Goal: Information Seeking & Learning: Learn about a topic

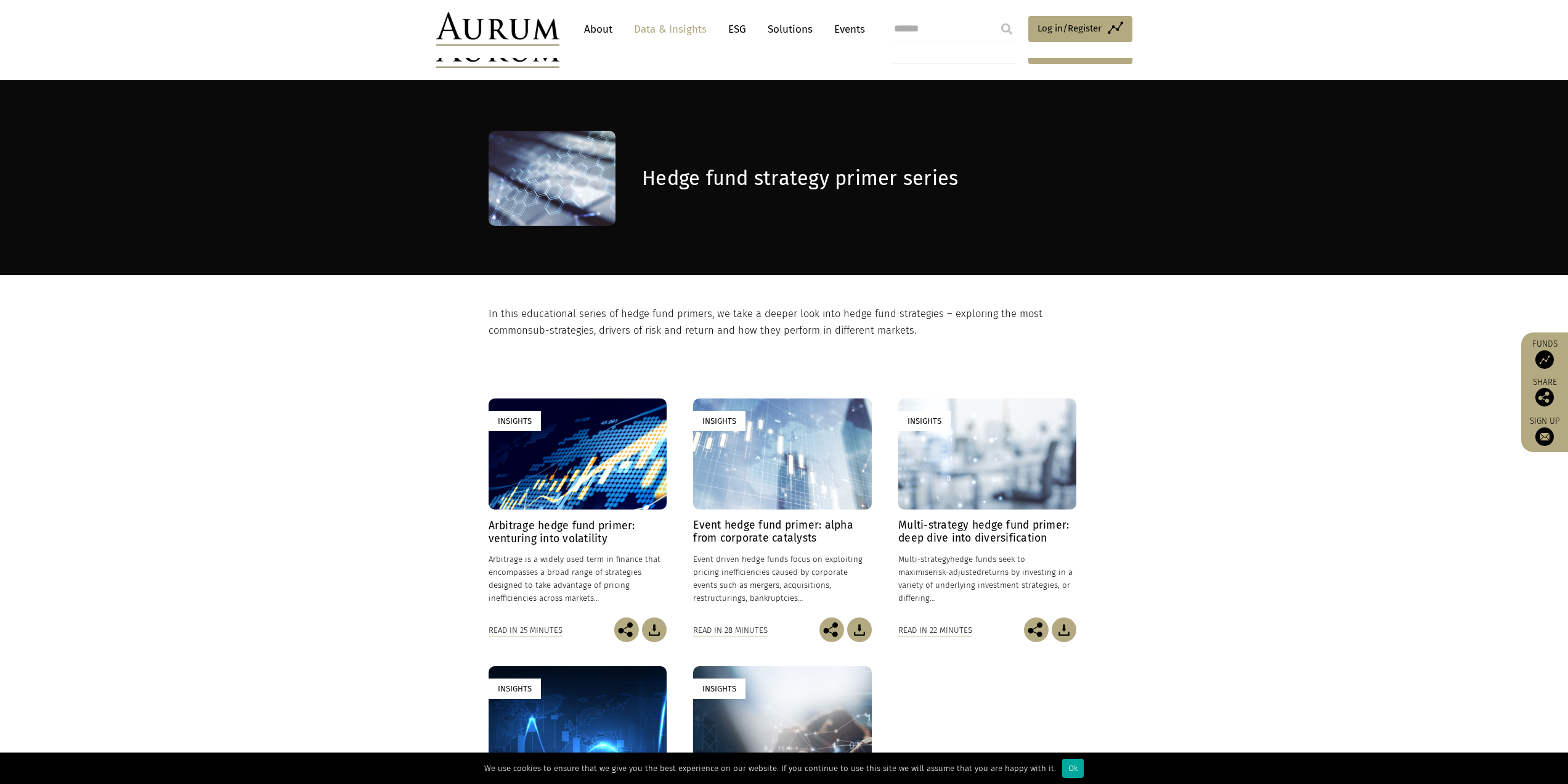
scroll to position [185, 0]
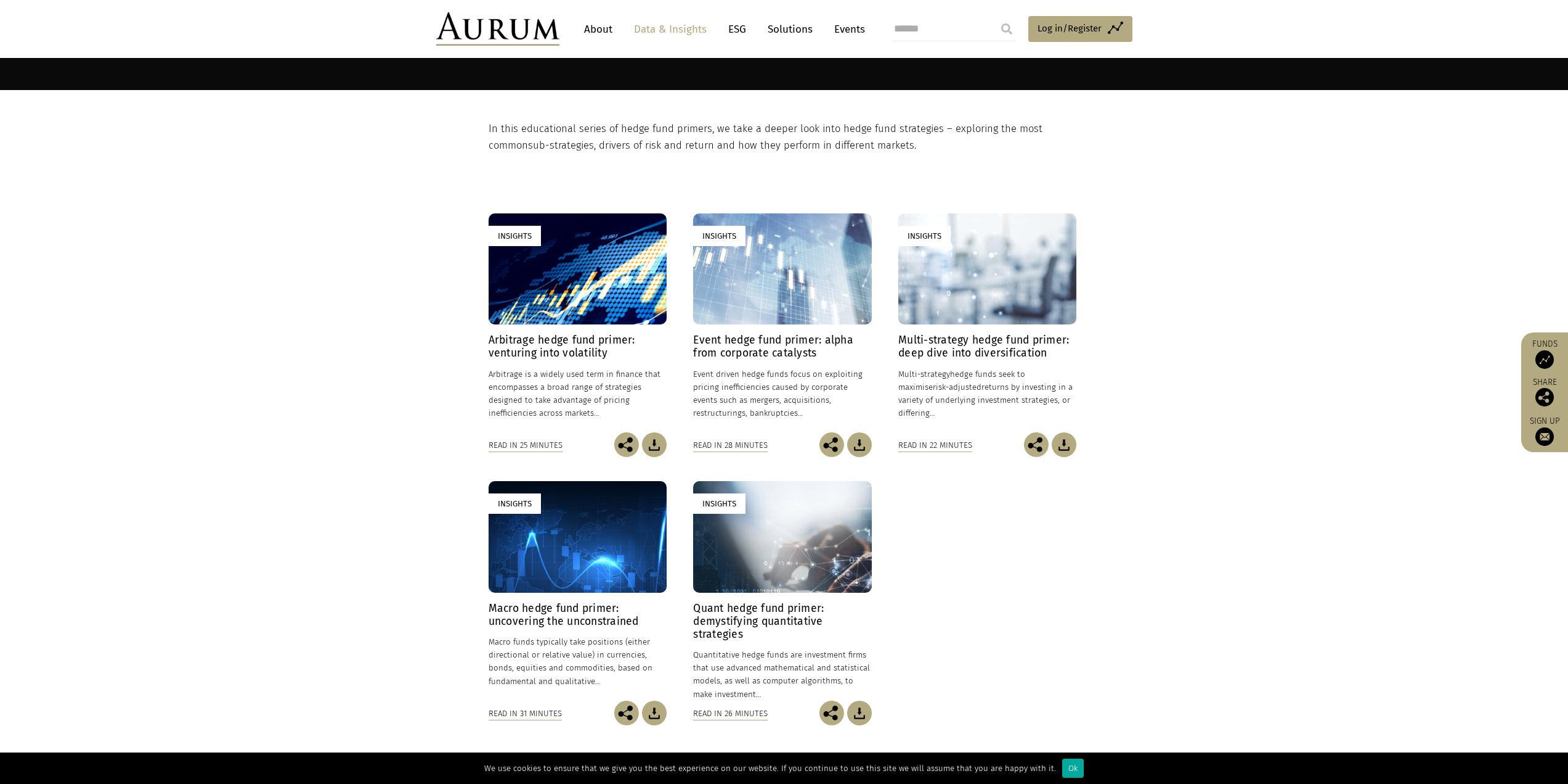
click at [562, 347] on h4 "Arbitrage hedge fund primer: venturing into volatility" at bounding box center [577, 346] width 178 height 26
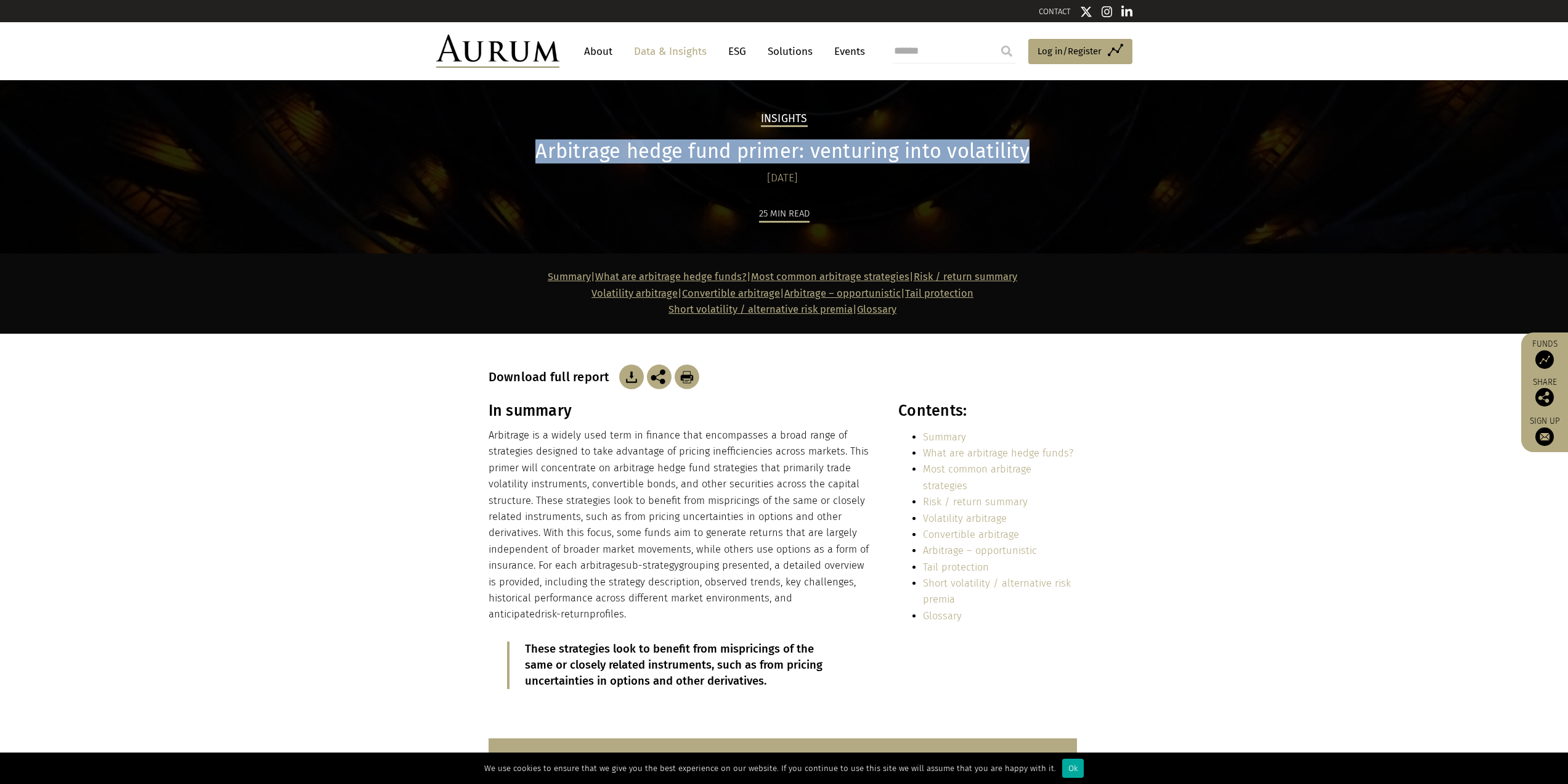
drag, startPoint x: 539, startPoint y: 152, endPoint x: 1042, endPoint y: 154, distance: 503.0
click at [1042, 154] on h1 "Arbitrage hedge fund primer: venturing into volatility" at bounding box center [783, 152] width 589 height 24
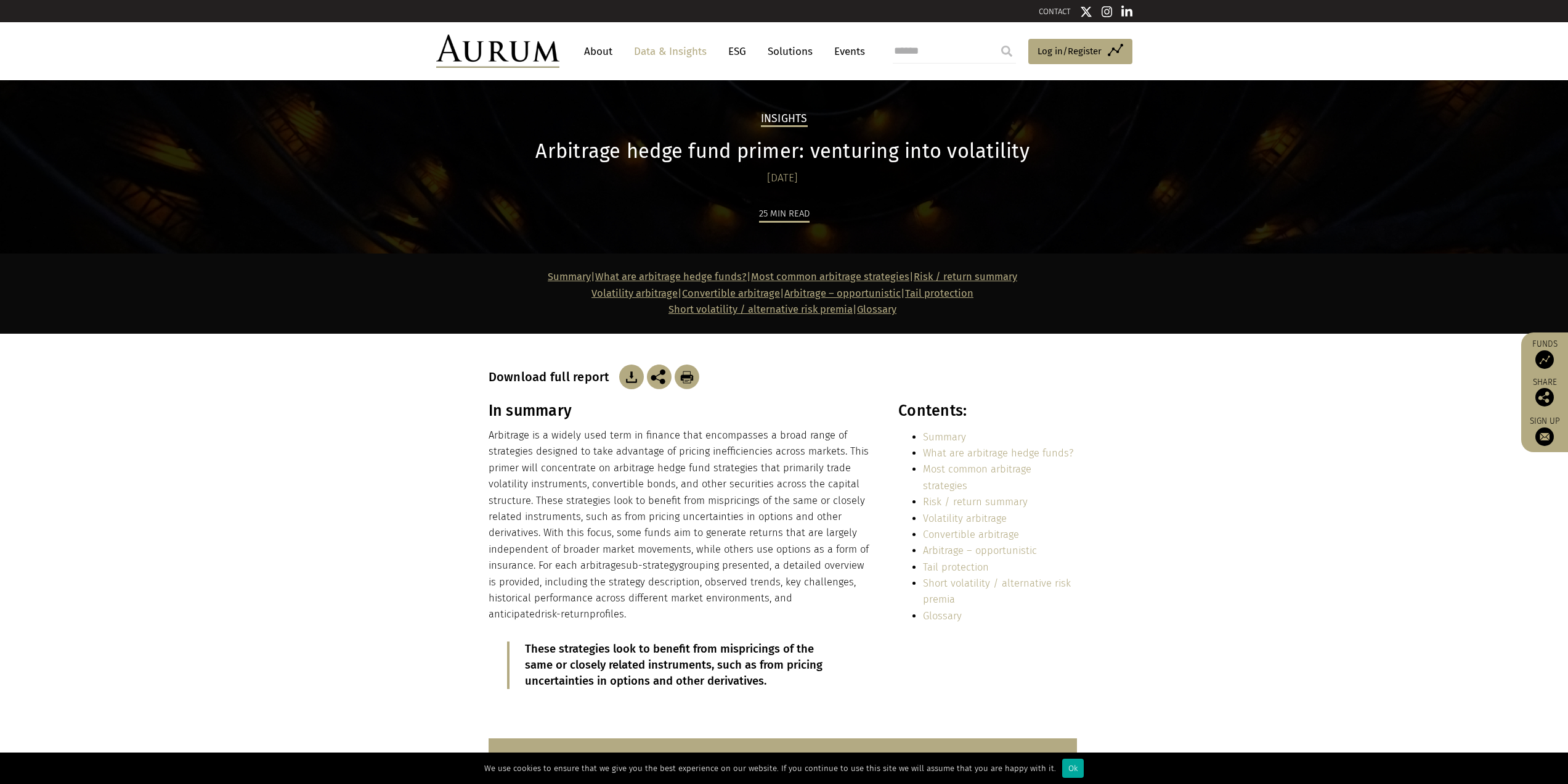
click at [1161, 170] on div "Insights Arbitrage hedge fund primer: venturing into volatility 24/01/2025 25 m…" at bounding box center [784, 167] width 1568 height 173
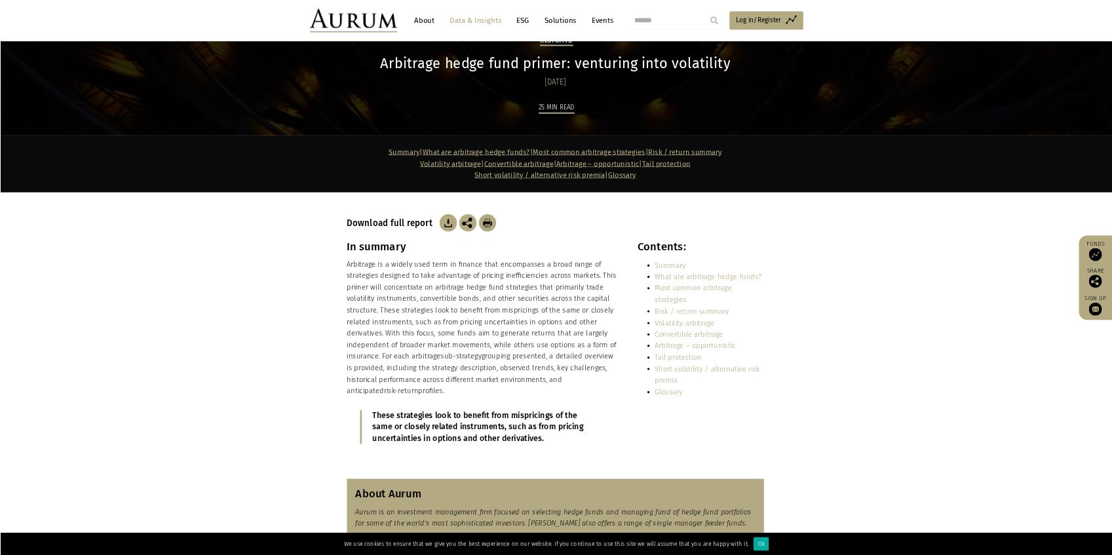
scroll to position [131, 0]
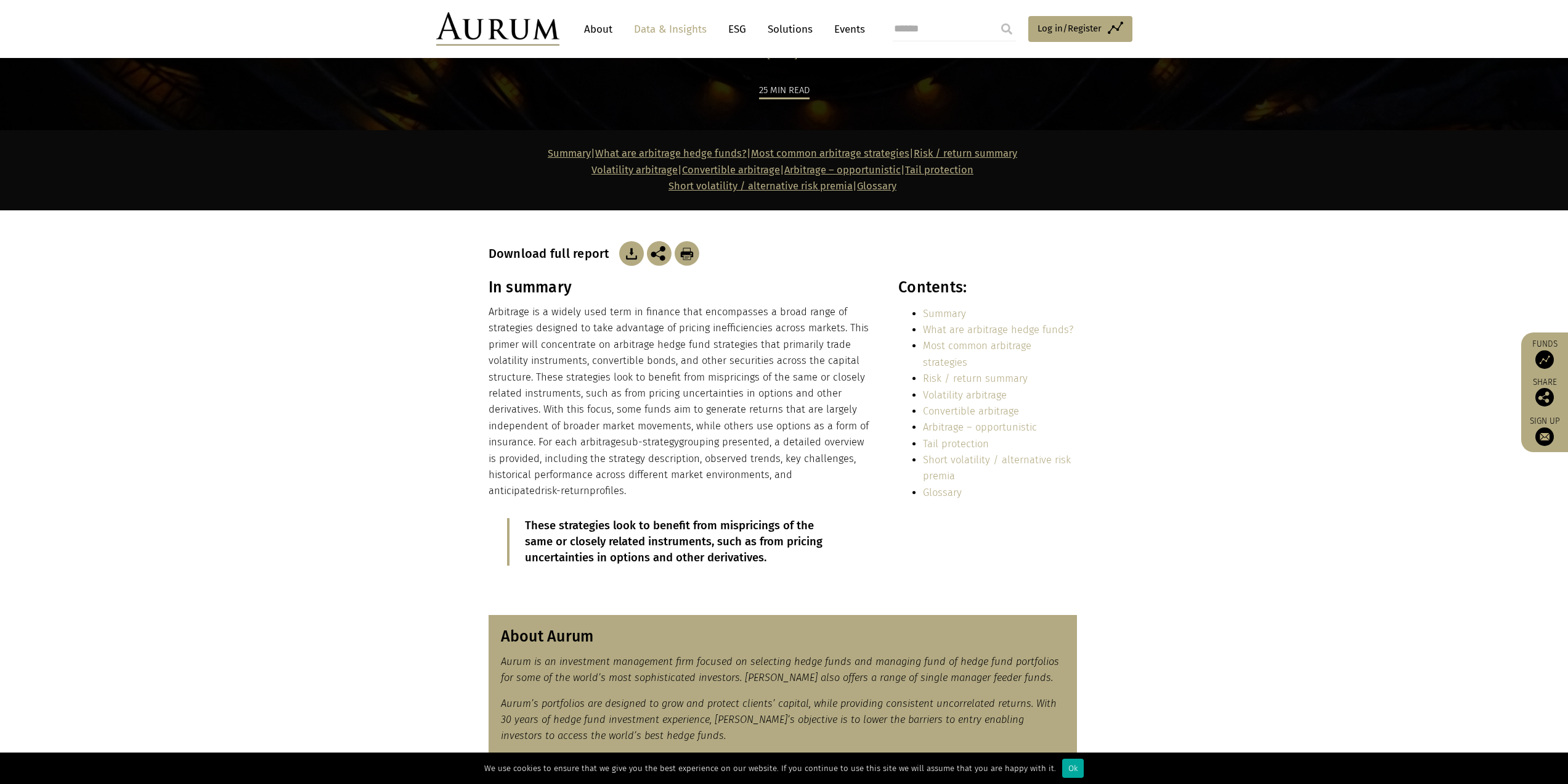
click at [1262, 499] on section "In summary Arbitrage is a widely used term in finance that encompasses a broad …" at bounding box center [784, 439] width 1568 height 322
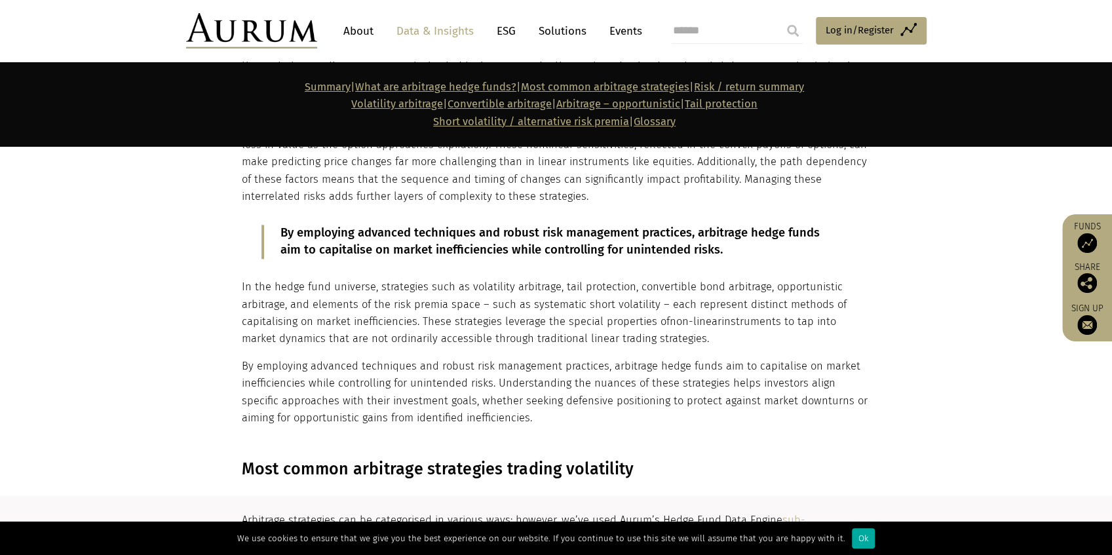
scroll to position [1048, 0]
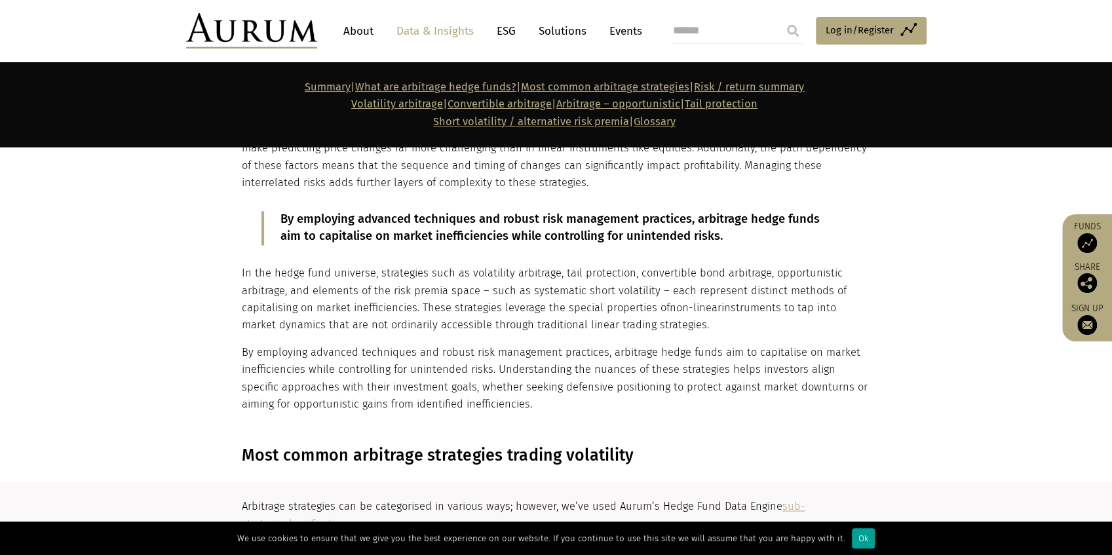
click at [859, 541] on div "Ok" at bounding box center [863, 538] width 23 height 20
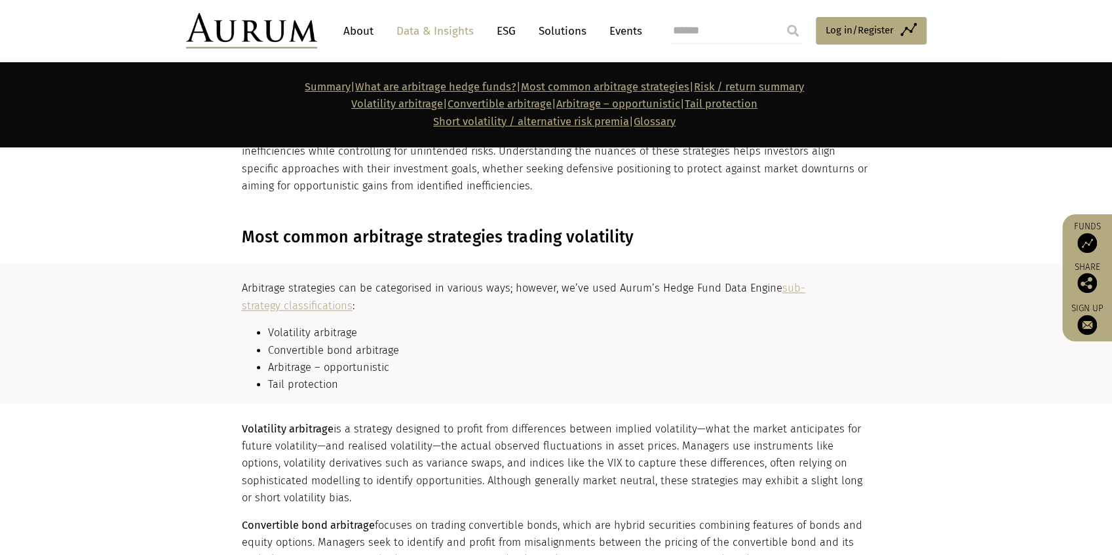
scroll to position [1310, 0]
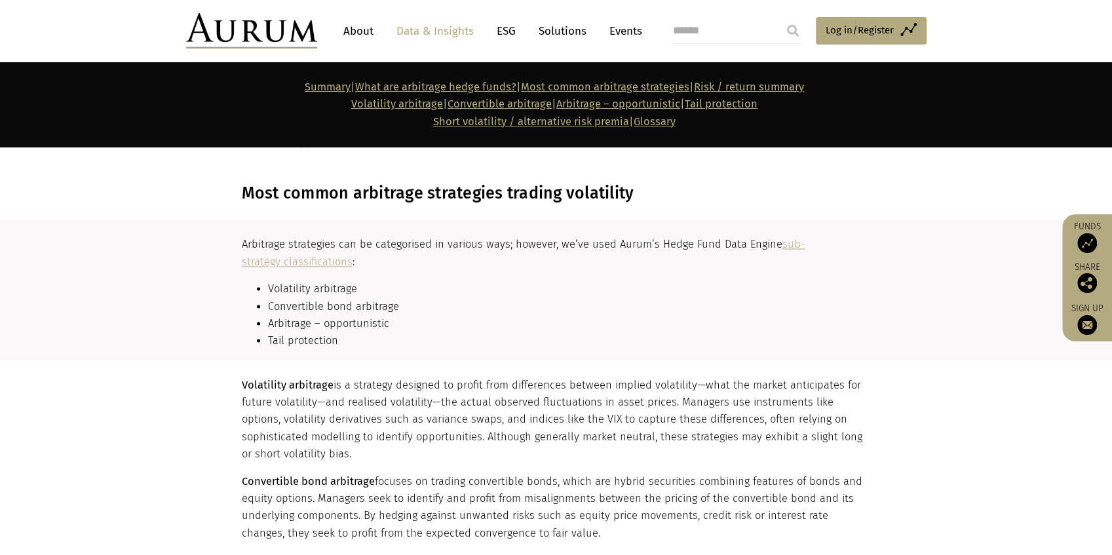
click at [330, 261] on link "sub-strategy classifications" at bounding box center [523, 252] width 563 height 29
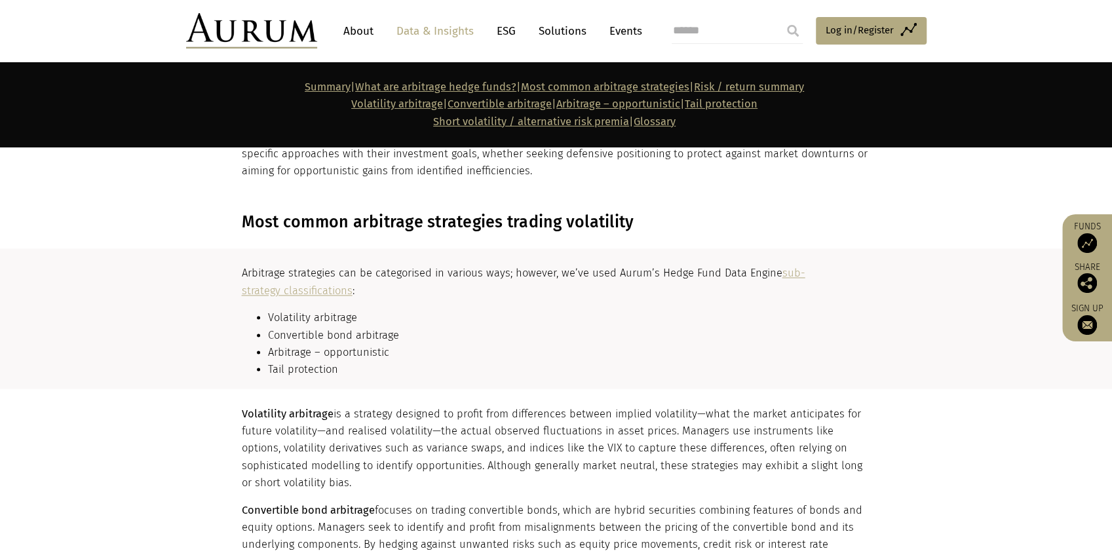
scroll to position [1266, 0]
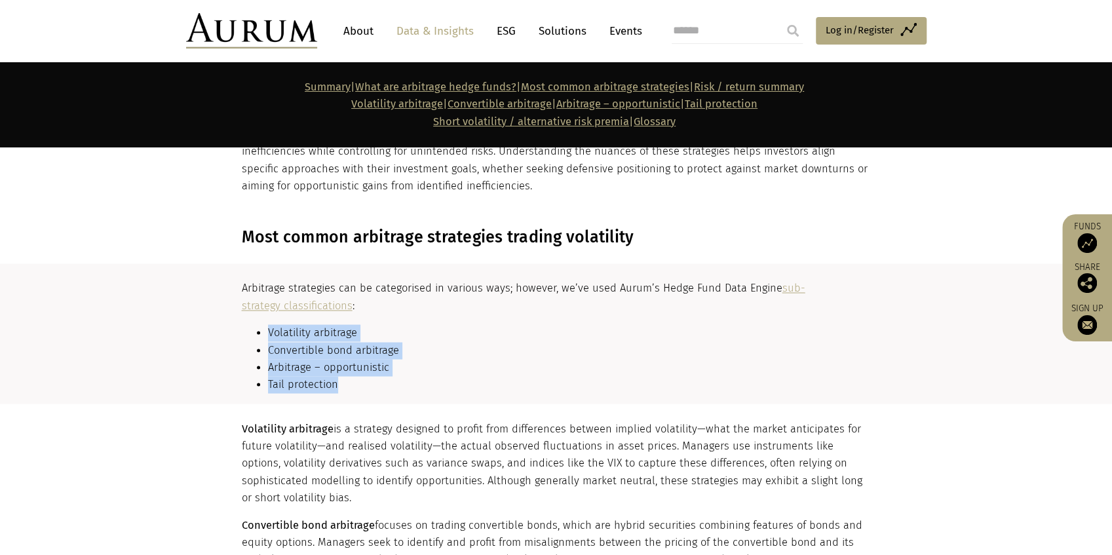
drag, startPoint x: 338, startPoint y: 385, endPoint x: 268, endPoint y: 334, distance: 86.7
click at [269, 334] on ul "Volatility arbitrage Convertible bond arbitrage Arbitrage – opportunistic Tail …" at bounding box center [555, 358] width 626 height 69
copy ul "Volatility arbitrage Convertible bond arbitrage Arbitrage – opportunistic Tail …"
click at [558, 428] on p "Volatility arbitrage is a strategy designed to profit from differences between …" at bounding box center [555, 463] width 626 height 86
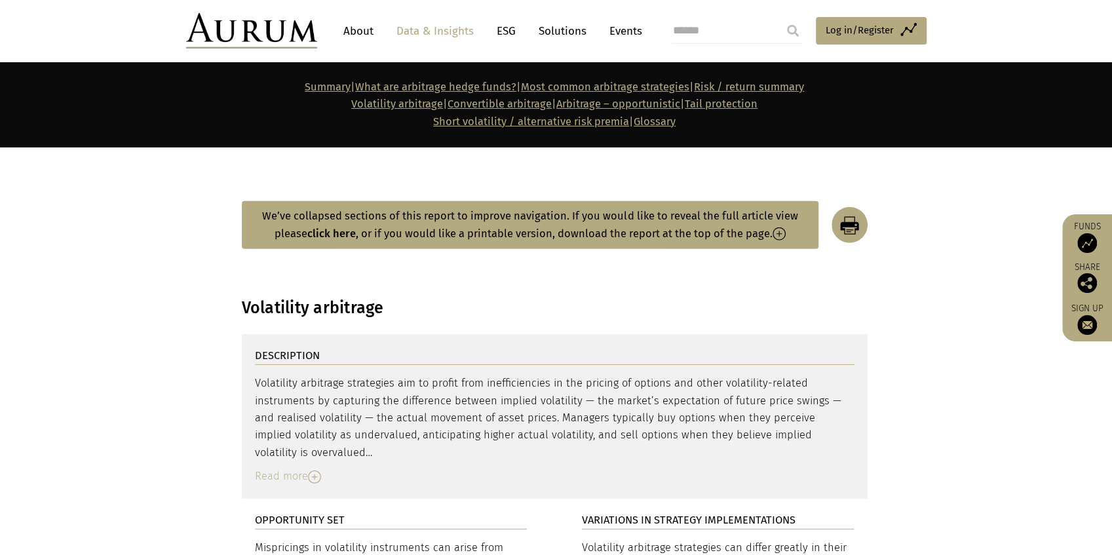
scroll to position [2576, 0]
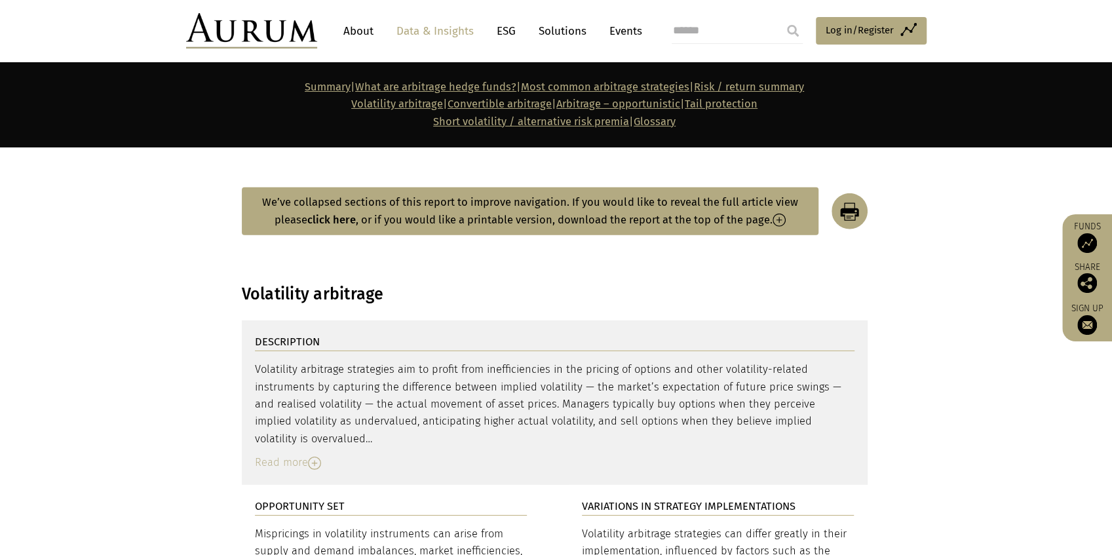
click at [305, 454] on div "Read more" at bounding box center [554, 462] width 599 height 17
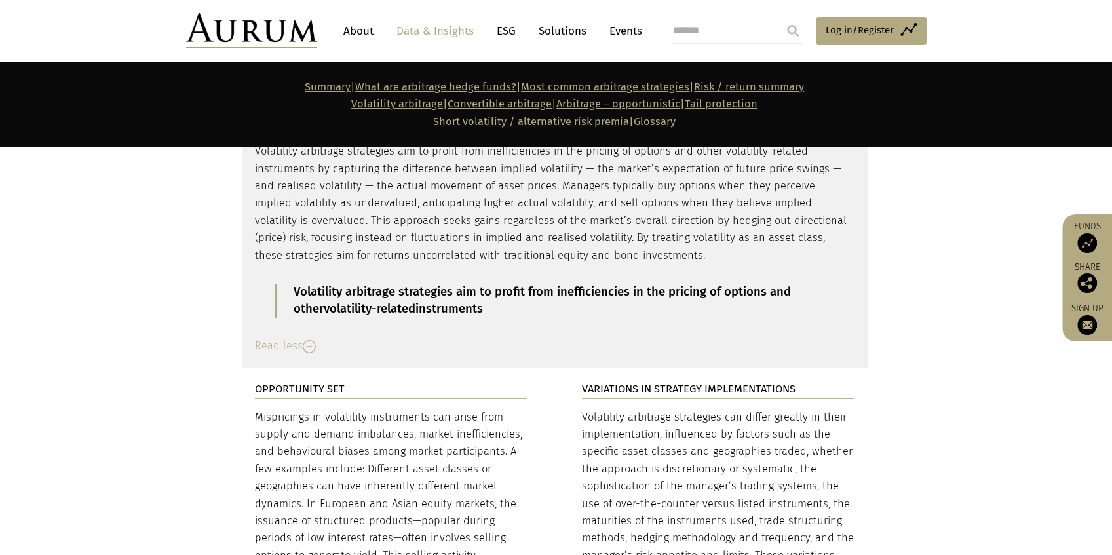
scroll to position [2839, 0]
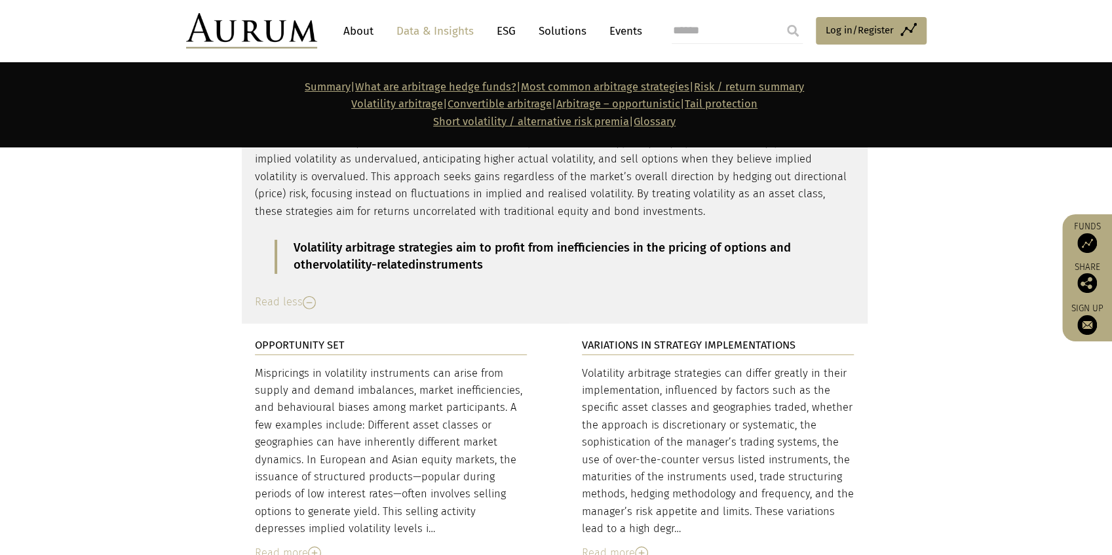
click at [318, 546] on img at bounding box center [314, 552] width 13 height 13
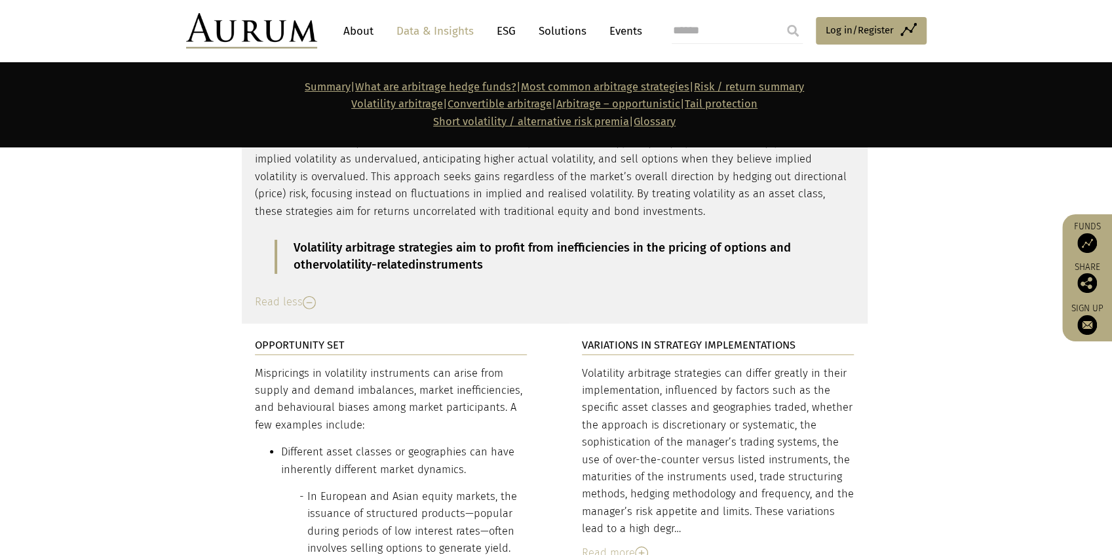
click at [640, 546] on img at bounding box center [641, 552] width 13 height 13
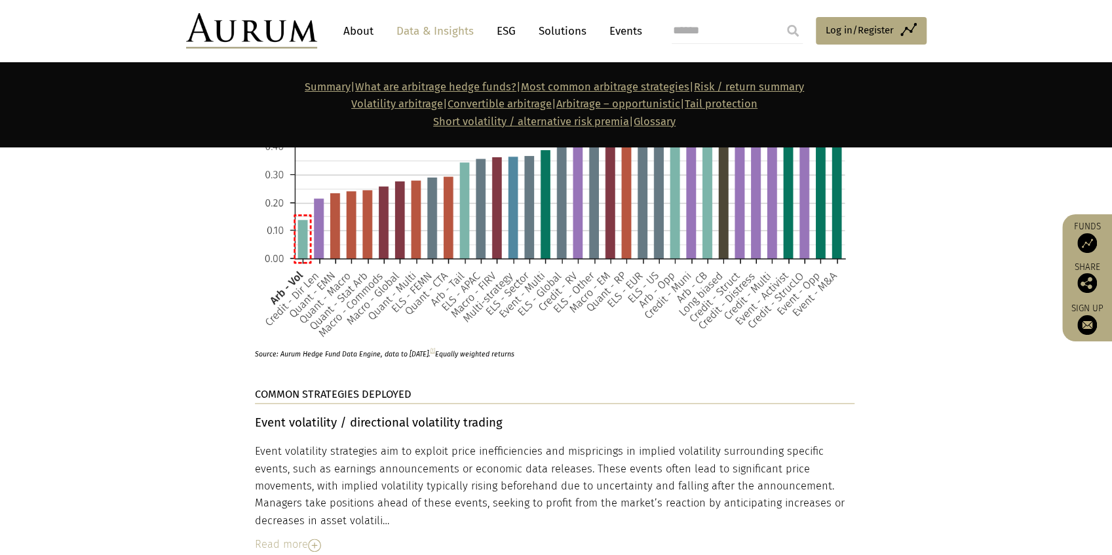
scroll to position [4306, 0]
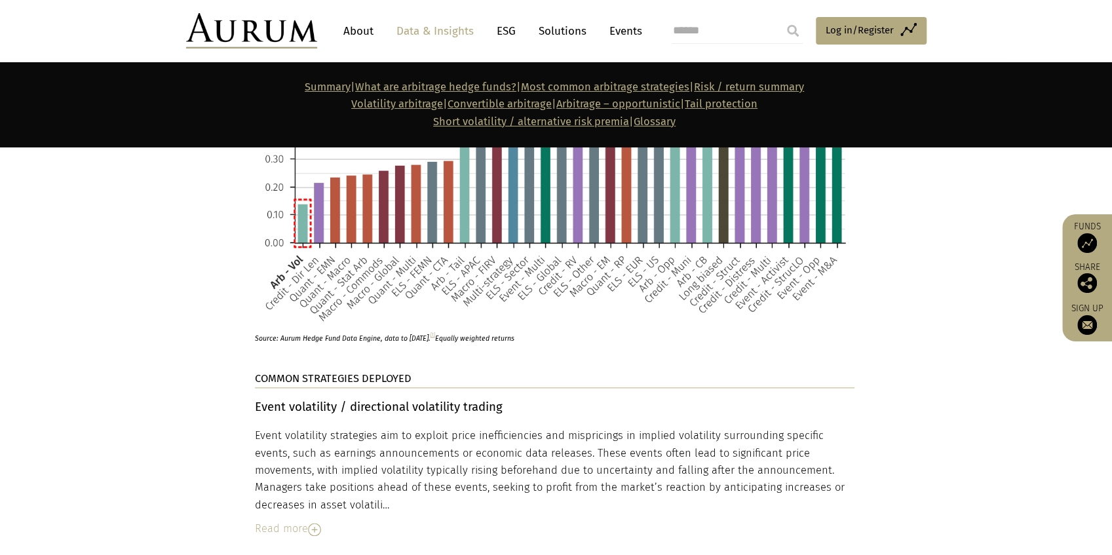
click at [316, 523] on img at bounding box center [314, 529] width 13 height 13
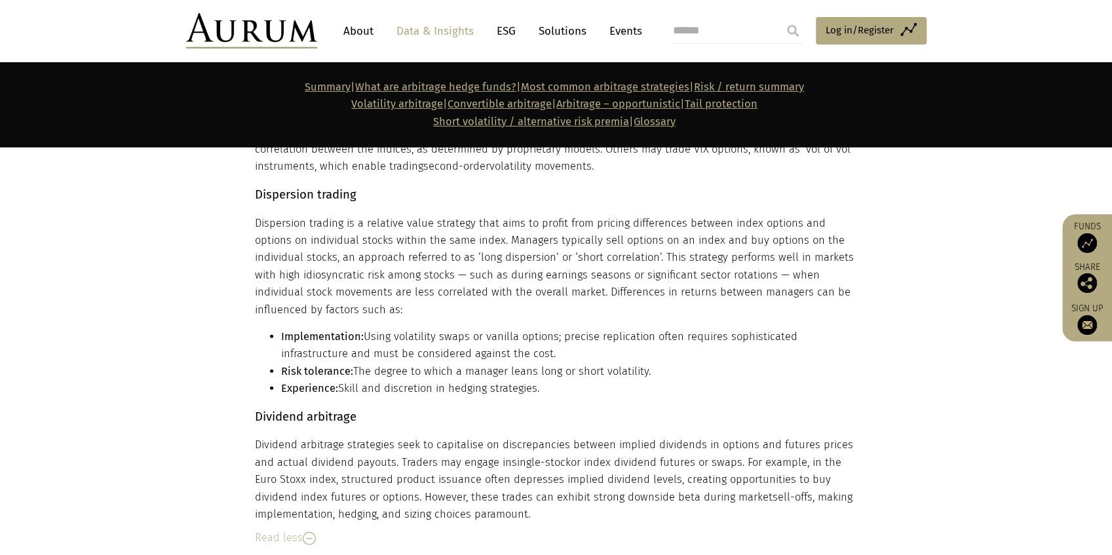
scroll to position [5223, 0]
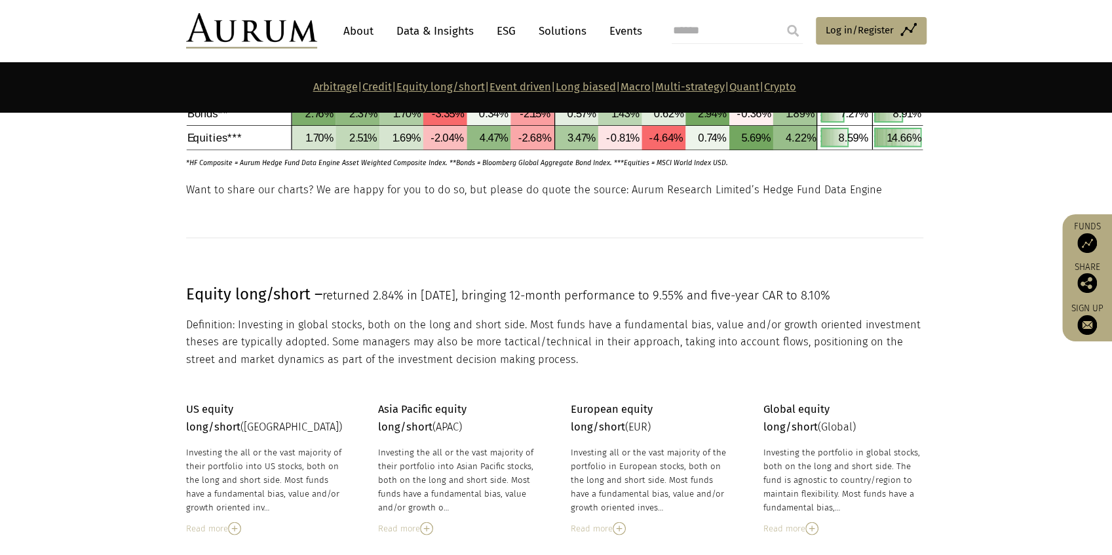
scroll to position [1650, 0]
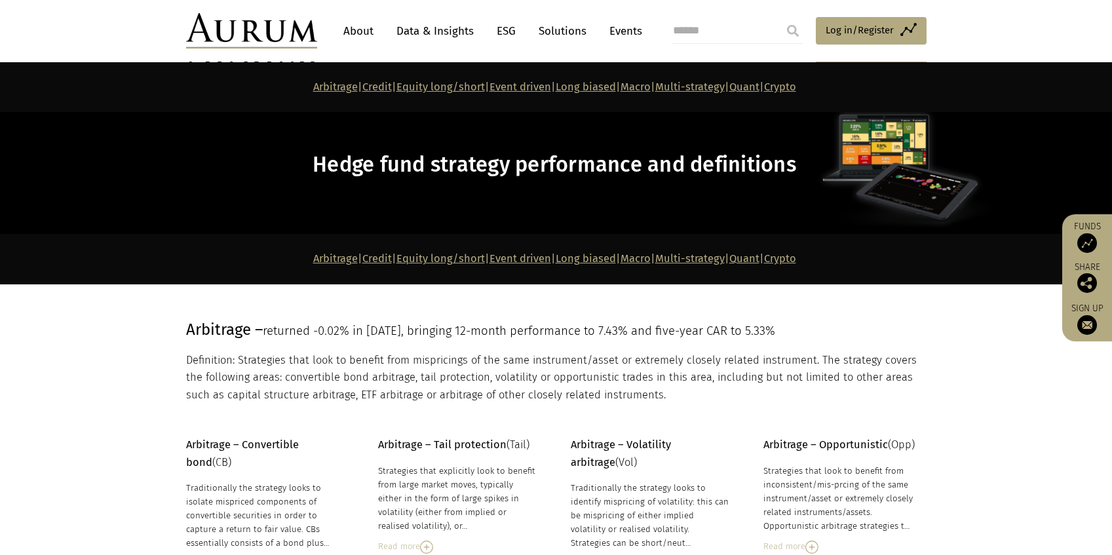
scroll to position [1650, 0]
